Goal: Obtain resource: Download file/media

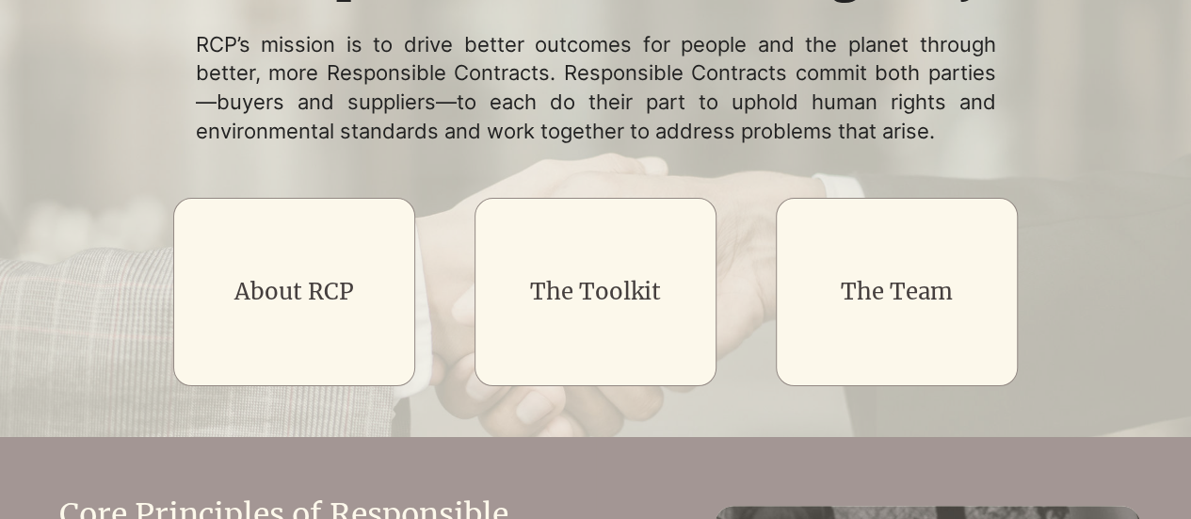
scroll to position [286, 0]
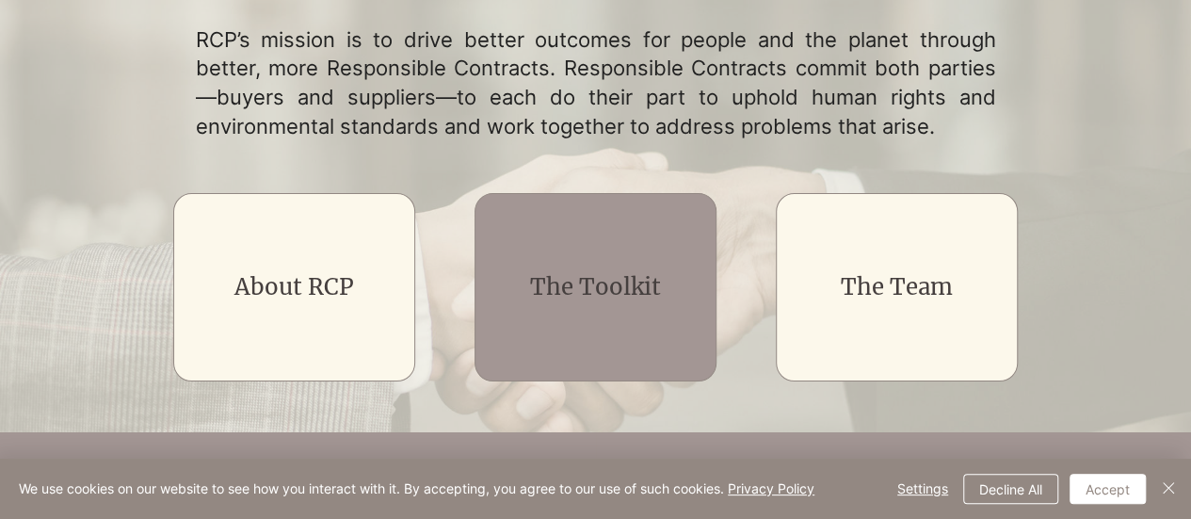
click at [574, 296] on link "The Toolkit" at bounding box center [595, 286] width 131 height 29
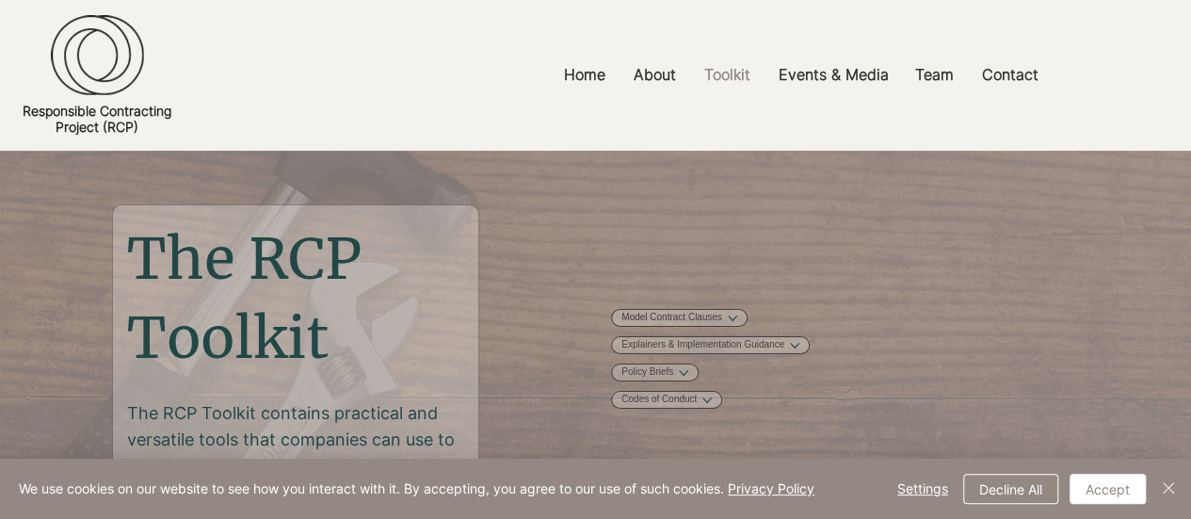
scroll to position [158, 0]
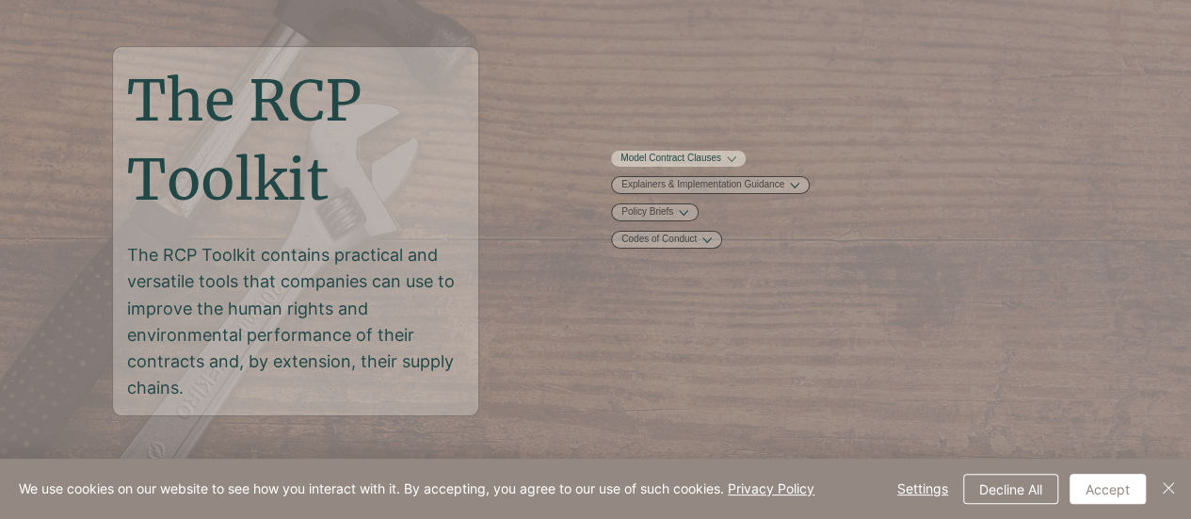
click at [668, 166] on link "Model Contract Clauses" at bounding box center [670, 159] width 101 height 14
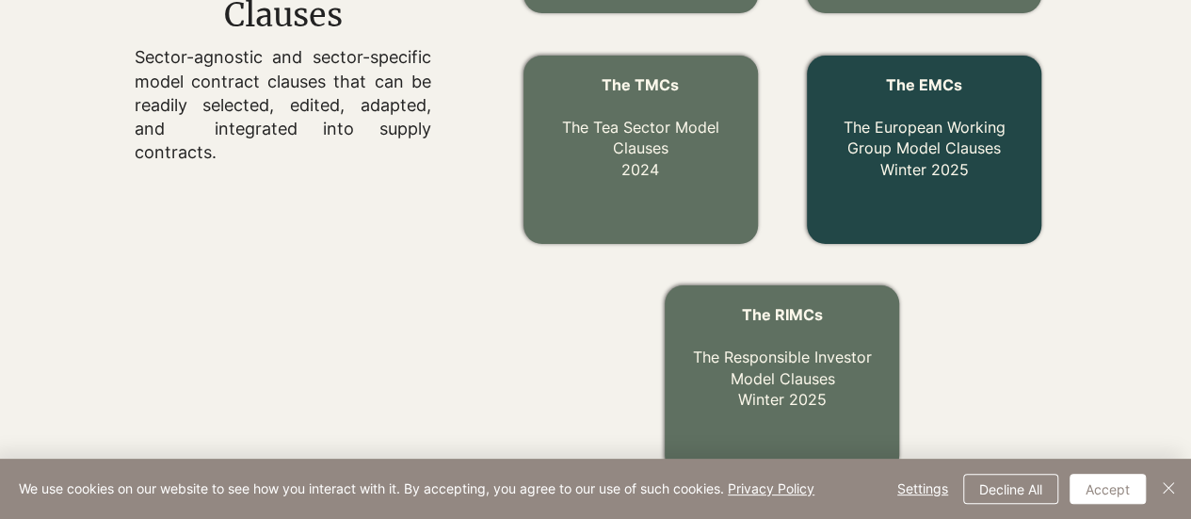
scroll to position [853, 0]
click at [937, 148] on link "The EMCs The European Working Group Model Clauses Winter 2025" at bounding box center [924, 128] width 162 height 104
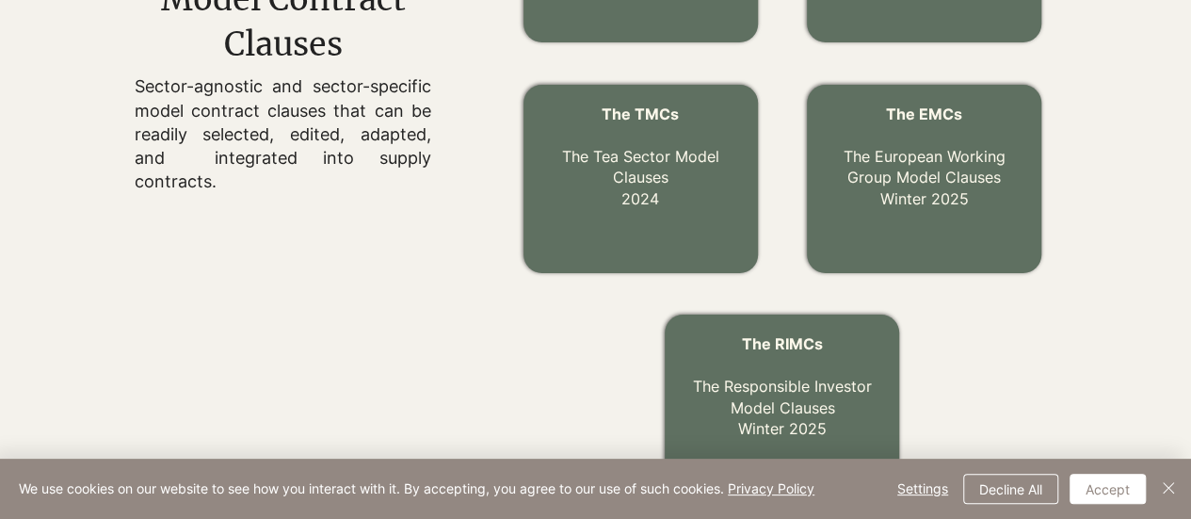
scroll to position [824, 0]
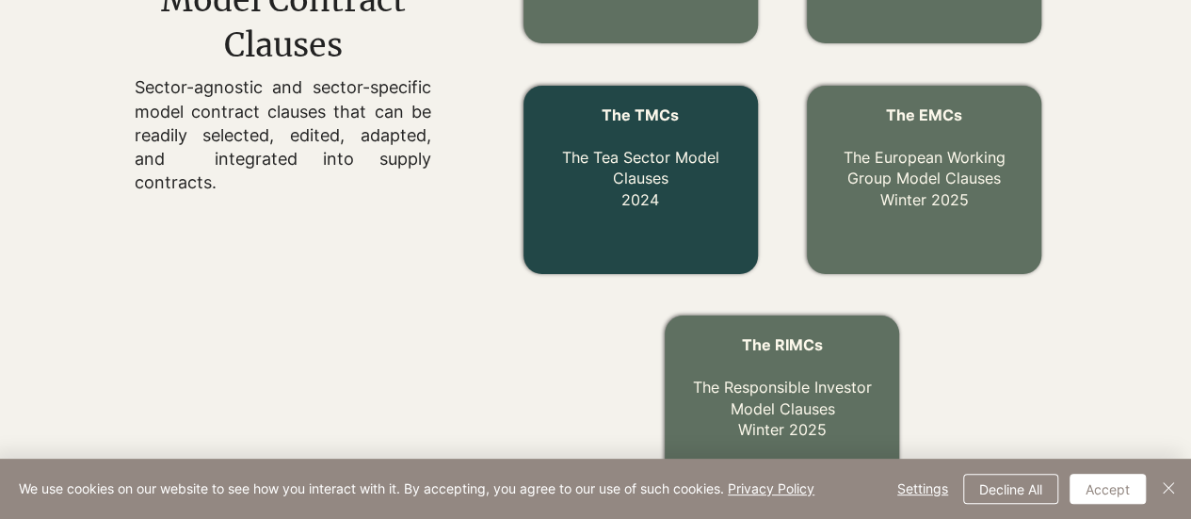
click at [625, 183] on link "The TMCs The Tea Sector Model Clauses 2024" at bounding box center [640, 157] width 157 height 104
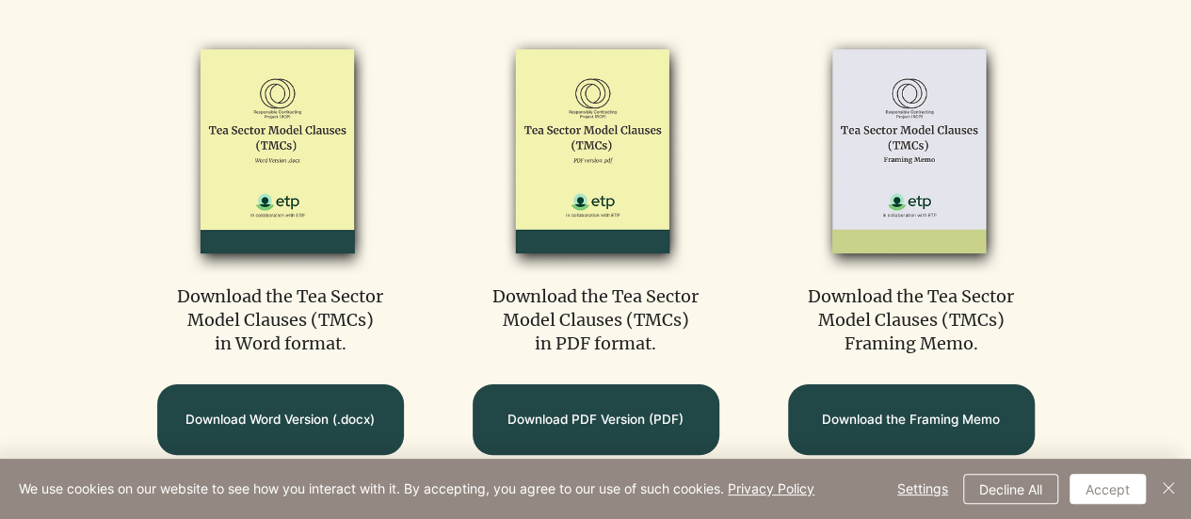
scroll to position [836, 0]
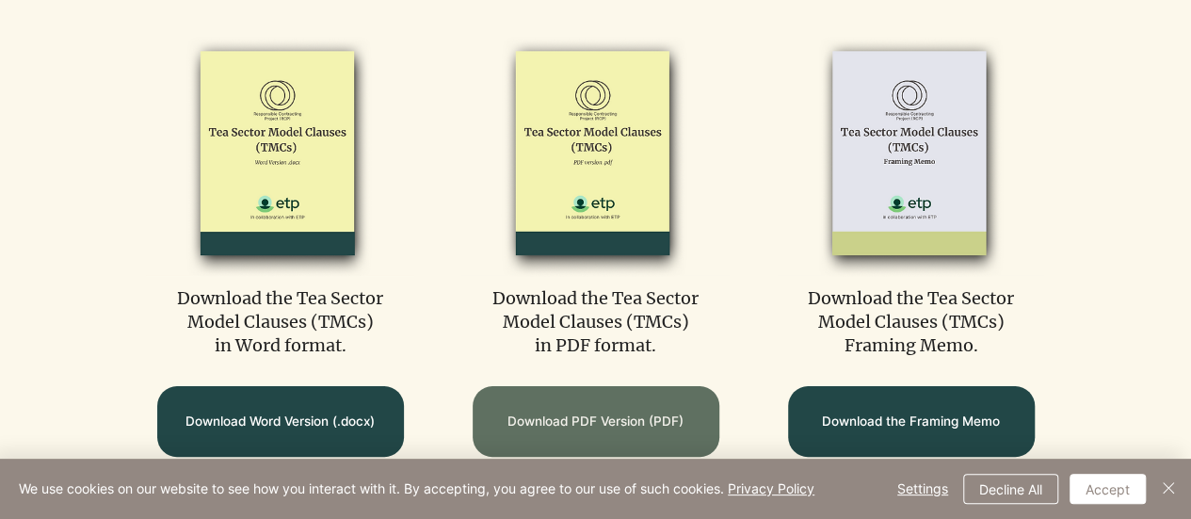
click at [566, 409] on link "Download PDF Version (PDF)" at bounding box center [595, 421] width 247 height 71
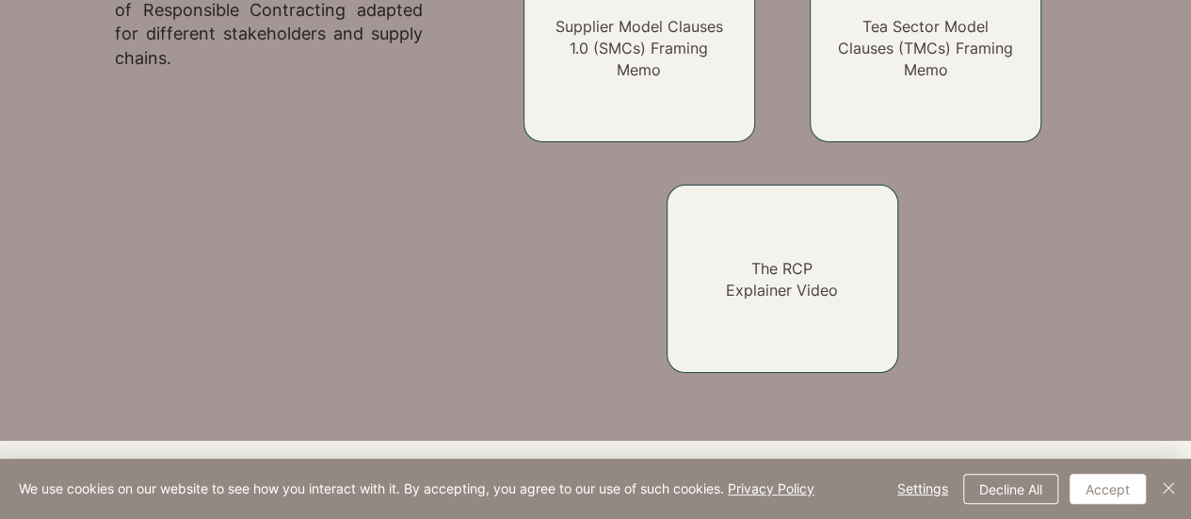
scroll to position [1735, 0]
click at [1089, 494] on button "Accept" at bounding box center [1107, 488] width 76 height 30
